Goal: Task Accomplishment & Management: Use online tool/utility

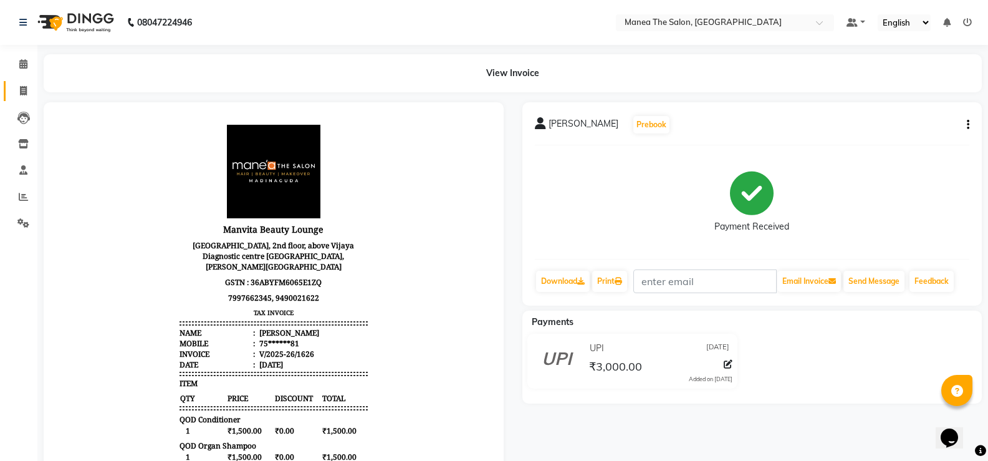
drag, startPoint x: 26, startPoint y: 79, endPoint x: 21, endPoint y: 85, distance: 8.1
click at [23, 82] on li "Invoice" at bounding box center [18, 91] width 37 height 27
click at [21, 86] on icon at bounding box center [23, 90] width 7 height 9
select select "5514"
select select "service"
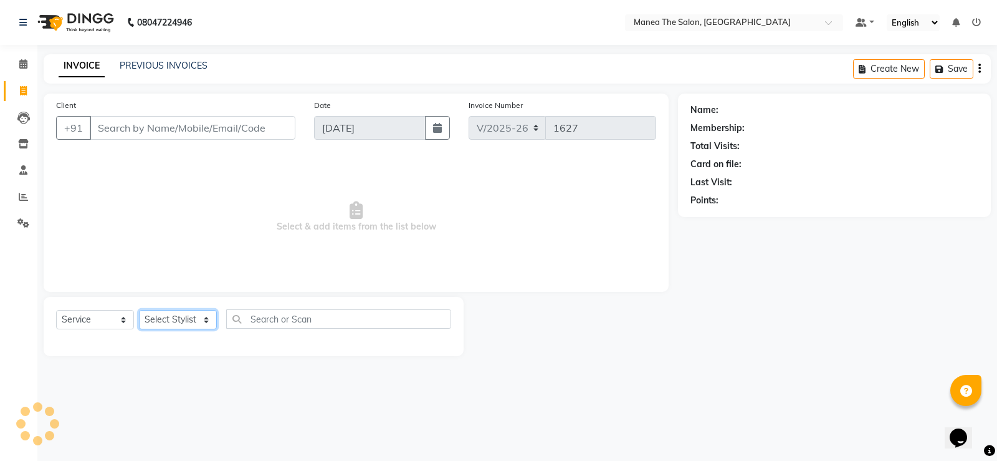
click at [189, 320] on select "Select Stylist LuvPreeth [PERSON_NAME] [PERSON_NAME] mousim [PERSON_NAME] [PERS…" at bounding box center [178, 319] width 78 height 19
select select "59470"
click at [139, 310] on select "Select Stylist LuvPreeth [PERSON_NAME] [PERSON_NAME] mousim [PERSON_NAME] [PERS…" at bounding box center [178, 319] width 78 height 19
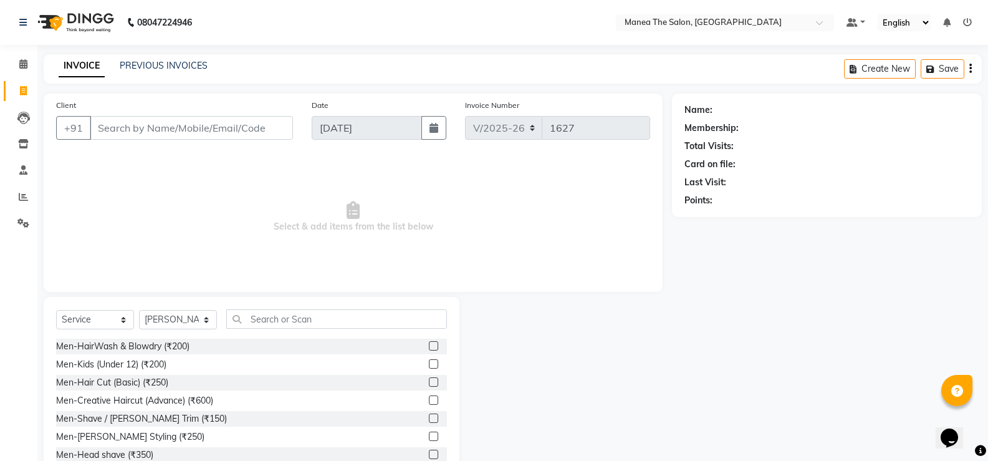
click at [429, 381] on label at bounding box center [433, 381] width 9 height 9
click at [429, 381] on input "checkbox" at bounding box center [433, 382] width 8 height 8
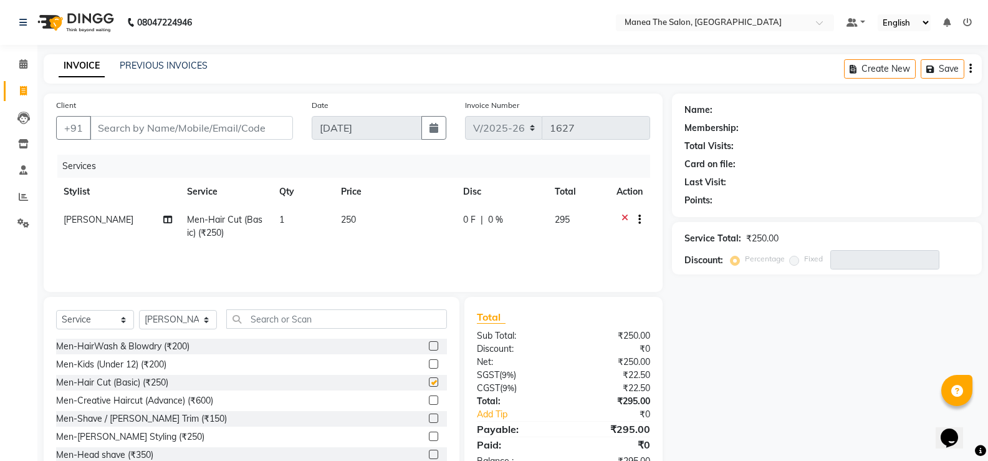
checkbox input "false"
click at [429, 414] on label at bounding box center [433, 417] width 9 height 9
click at [429, 415] on input "checkbox" at bounding box center [433, 419] width 8 height 8
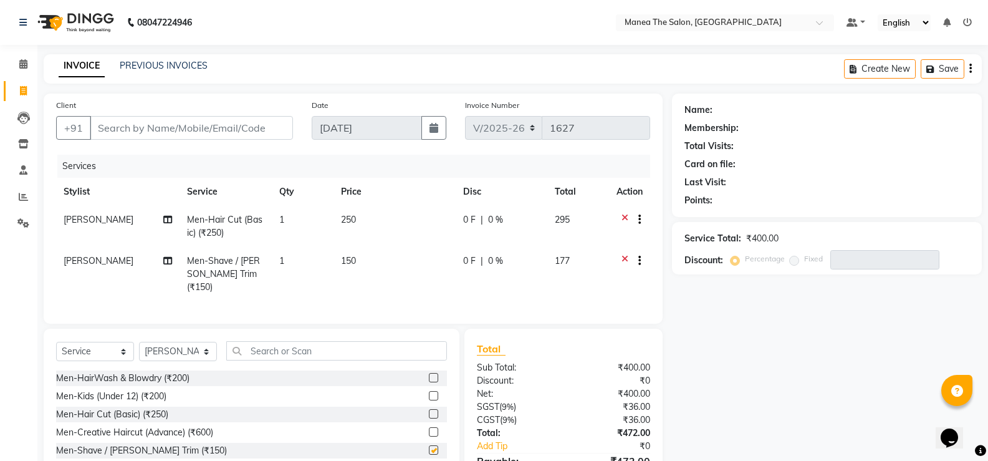
checkbox input "false"
click at [232, 131] on input "Client" at bounding box center [191, 128] width 203 height 24
type input "9"
type input "0"
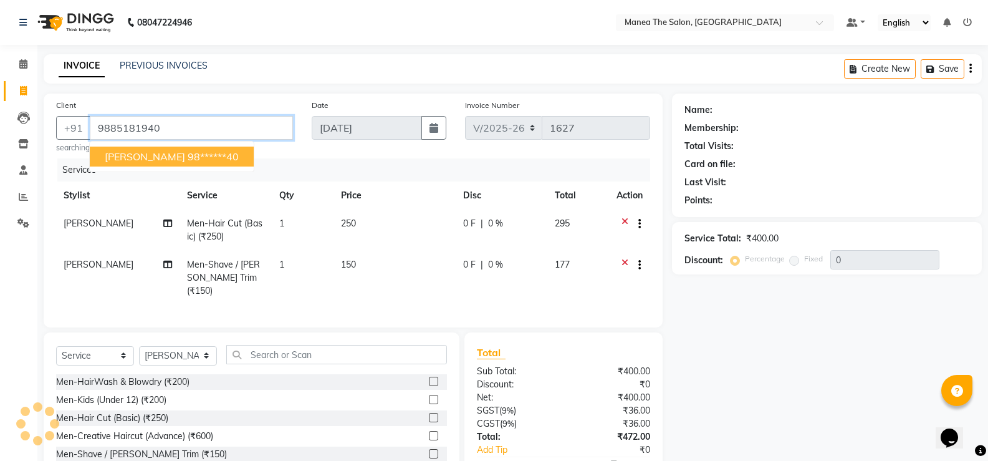
type input "9885181940"
select select "1: Object"
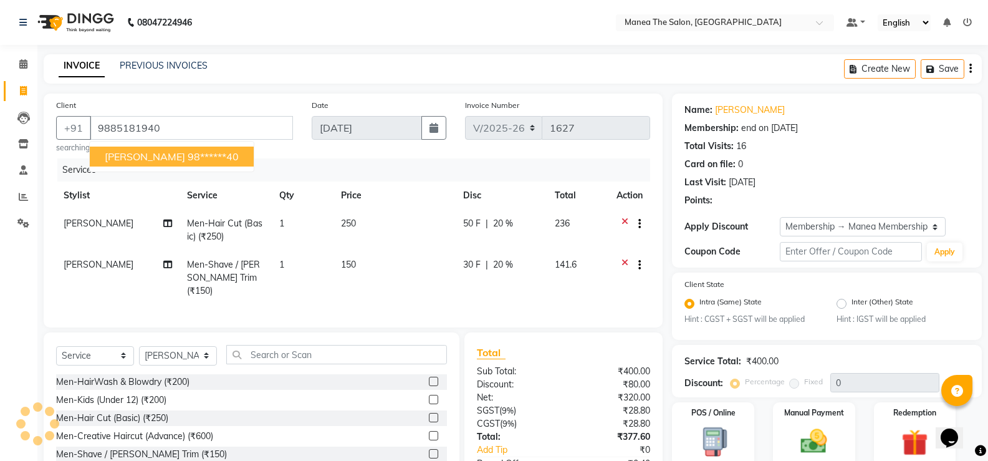
type input "20"
click at [198, 155] on button "[PERSON_NAME] 98******40" at bounding box center [172, 156] width 164 height 20
type input "98******40"
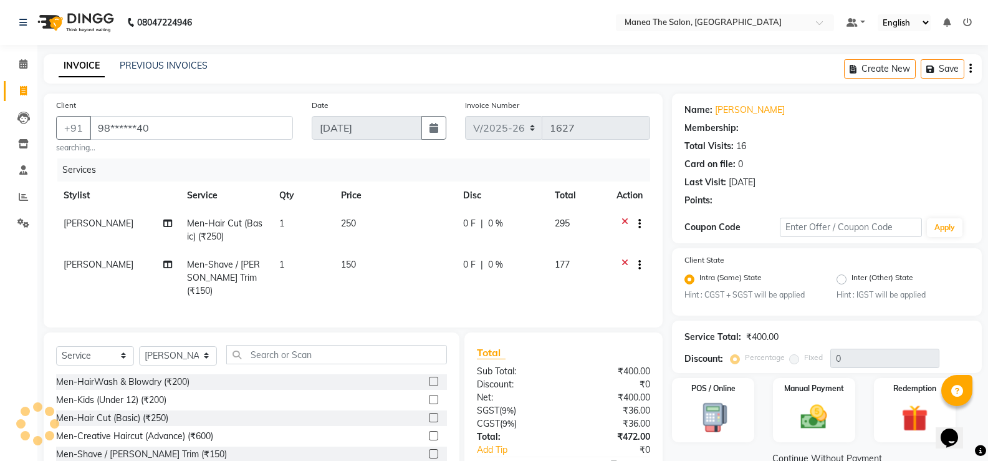
type input "20"
select select "1: Object"
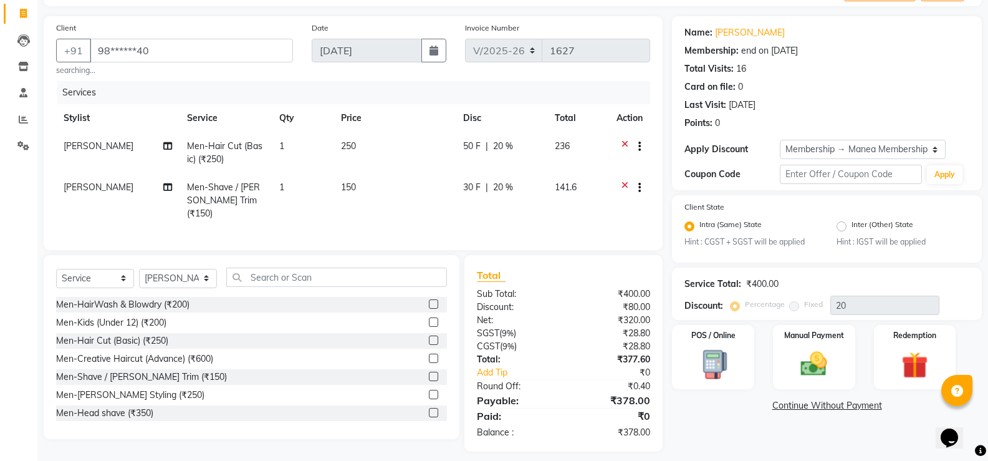
scroll to position [83, 0]
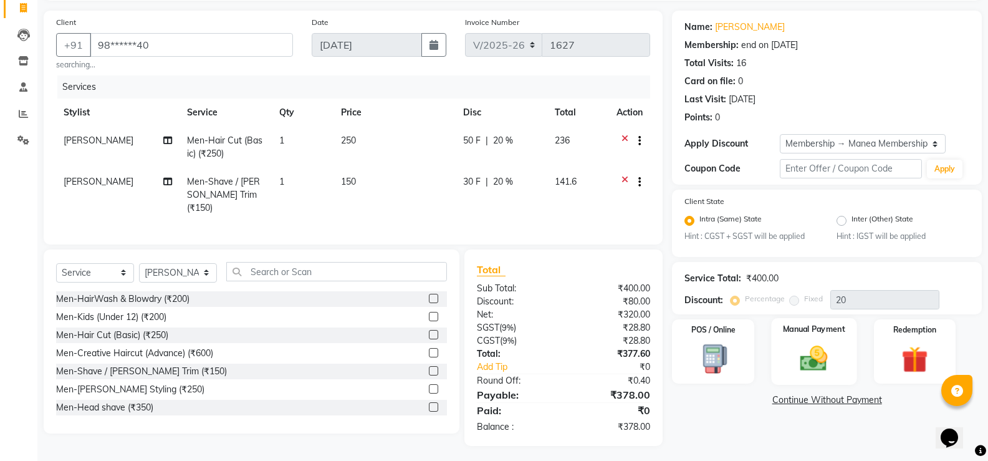
click at [814, 368] on img at bounding box center [814, 359] width 44 height 32
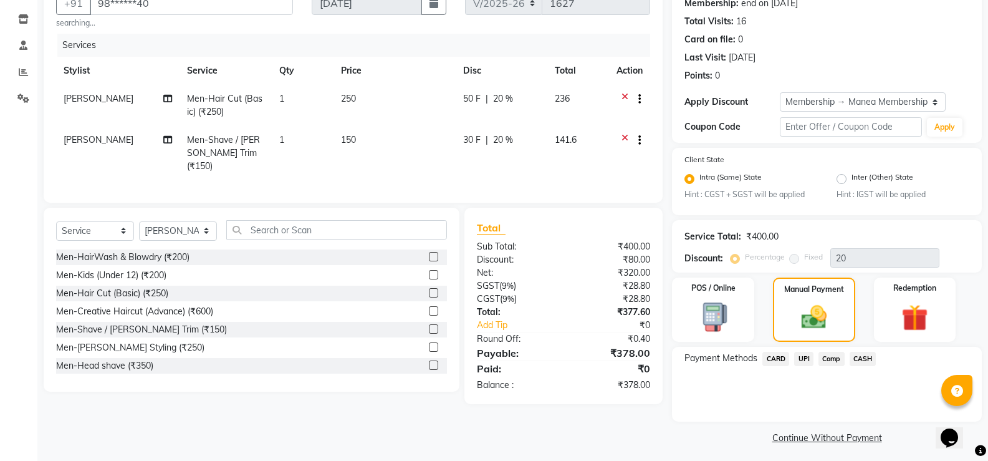
scroll to position [130, 0]
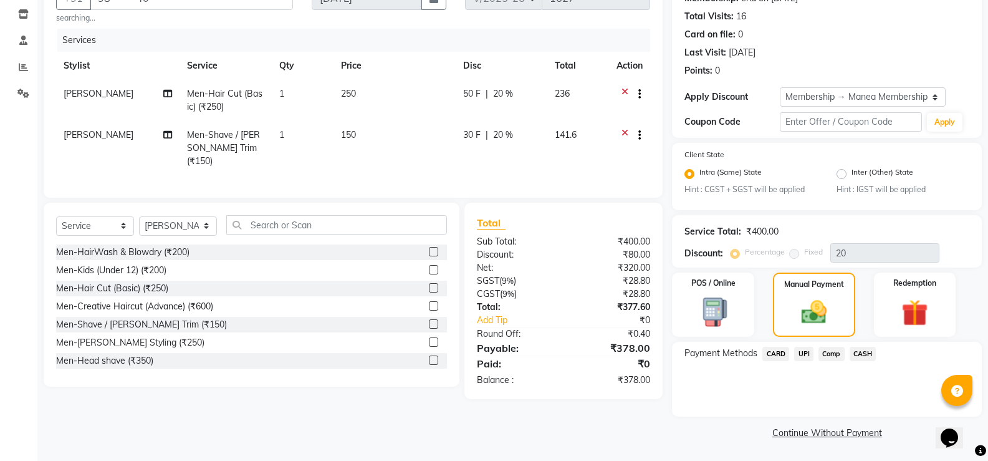
click at [773, 352] on span "CARD" at bounding box center [775, 354] width 27 height 14
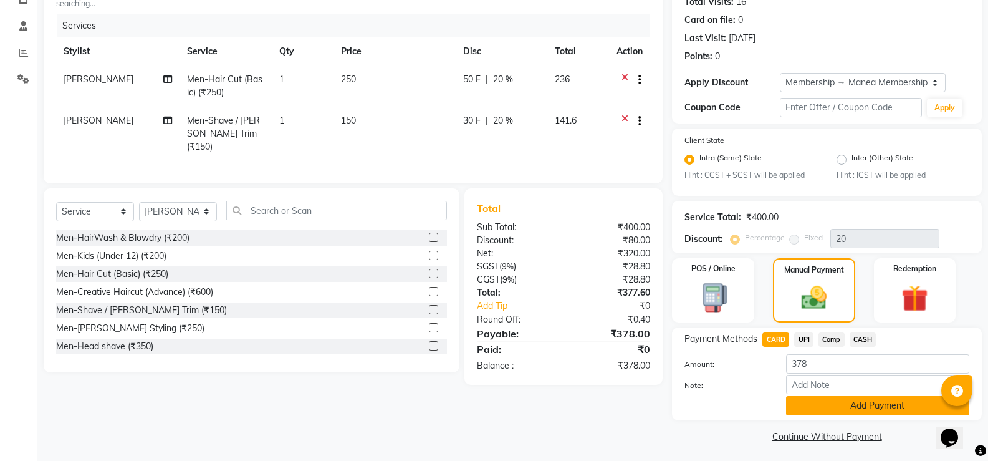
scroll to position [148, 0]
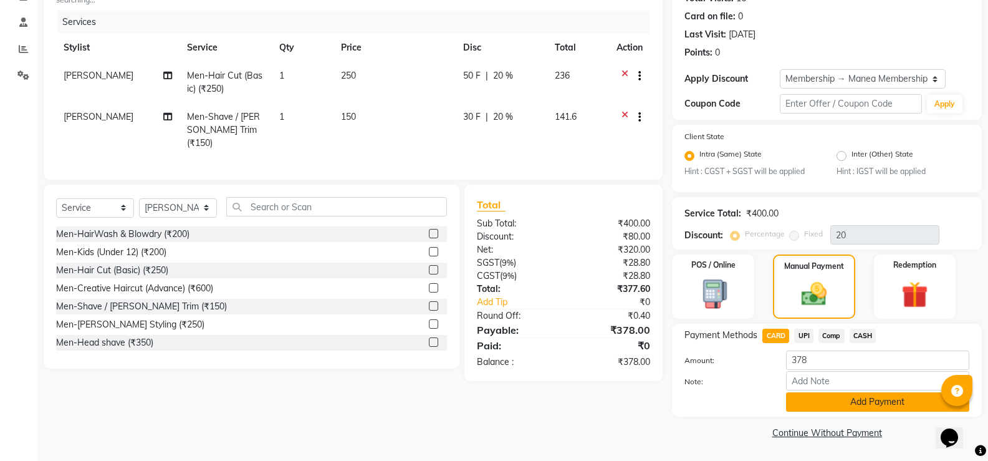
click at [822, 403] on button "Add Payment" at bounding box center [877, 401] width 183 height 19
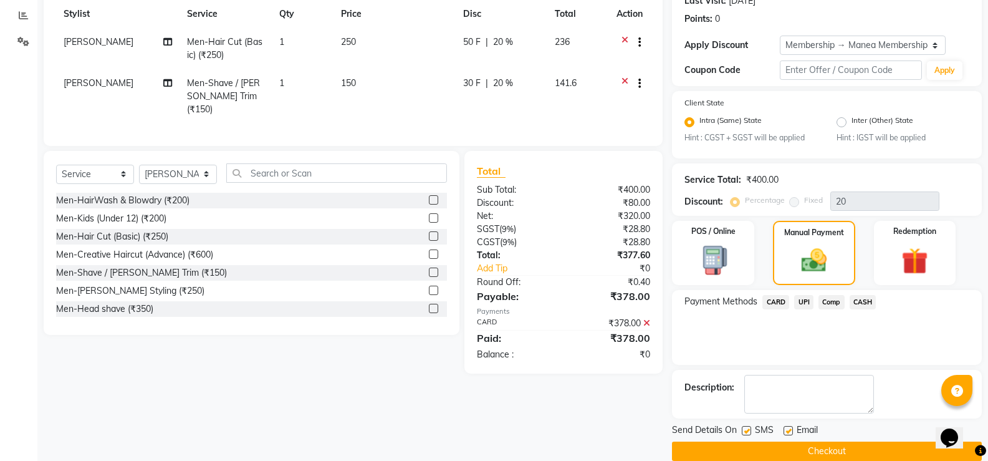
scroll to position [200, 0]
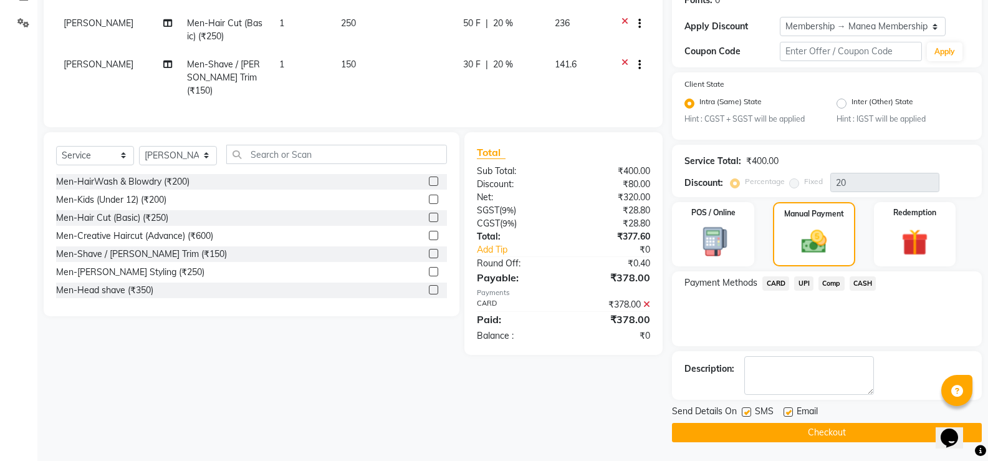
click at [792, 431] on button "Checkout" at bounding box center [827, 432] width 310 height 19
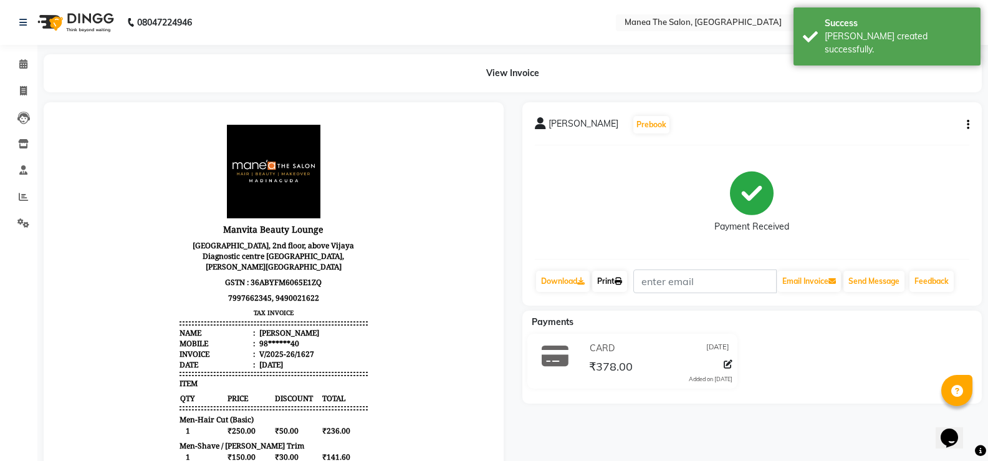
click at [613, 279] on link "Print" at bounding box center [609, 281] width 35 height 21
